Goal: Communication & Community: Connect with others

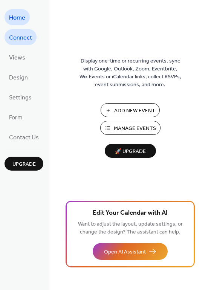
click at [26, 42] on span "Connect" at bounding box center [20, 38] width 23 height 12
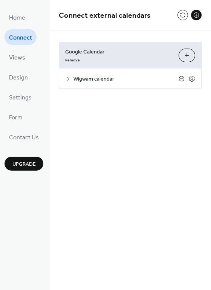
click at [179, 78] on icon at bounding box center [181, 79] width 6 height 6
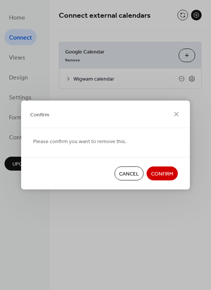
click at [160, 177] on span "Confirm" at bounding box center [162, 174] width 22 height 8
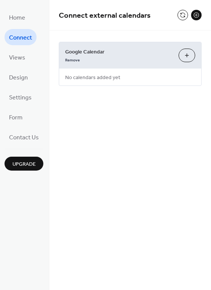
click at [186, 57] on button "Choose Calendars" at bounding box center [186, 56] width 17 height 14
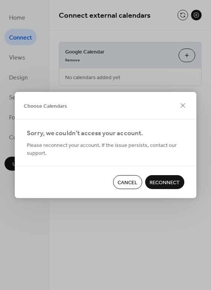
click at [167, 180] on span "Reconnect" at bounding box center [164, 183] width 30 height 8
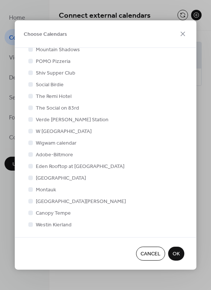
scroll to position [245, 0]
click at [33, 225] on div at bounding box center [31, 224] width 8 height 8
click at [173, 253] on span "OK" at bounding box center [175, 254] width 7 height 8
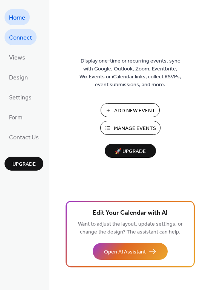
click at [17, 34] on span "Connect" at bounding box center [20, 38] width 23 height 12
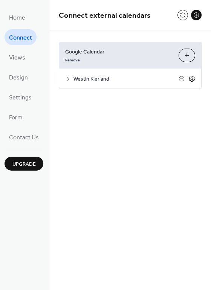
click at [193, 77] on icon at bounding box center [191, 78] width 7 height 7
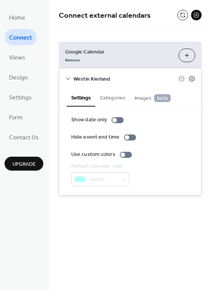
click at [149, 97] on span "Images beta" at bounding box center [152, 98] width 36 height 8
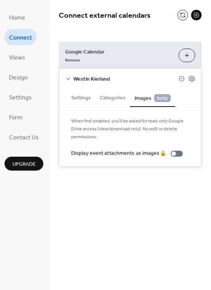
click at [78, 96] on button "Settings" at bounding box center [81, 96] width 29 height 17
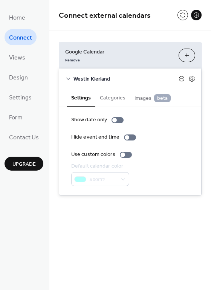
click at [180, 76] on icon at bounding box center [181, 79] width 6 height 6
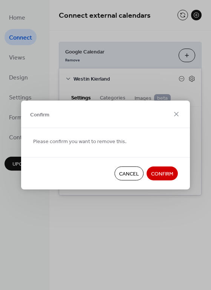
click at [153, 177] on span "Confirm" at bounding box center [162, 174] width 22 height 8
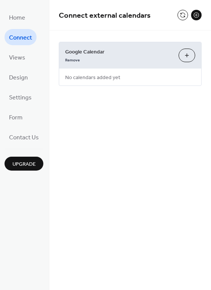
click at [190, 57] on button "Choose Calendars" at bounding box center [186, 56] width 17 height 14
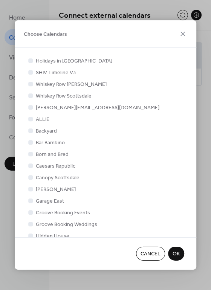
scroll to position [245, 0]
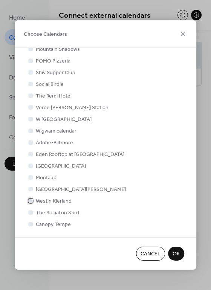
click at [32, 200] on div at bounding box center [30, 200] width 5 height 5
click at [173, 252] on span "OK" at bounding box center [175, 254] width 7 height 8
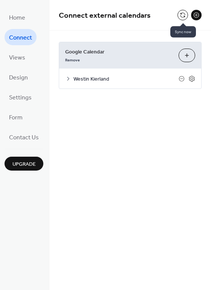
click at [182, 15] on button at bounding box center [182, 15] width 11 height 11
